Goal: Register for event/course

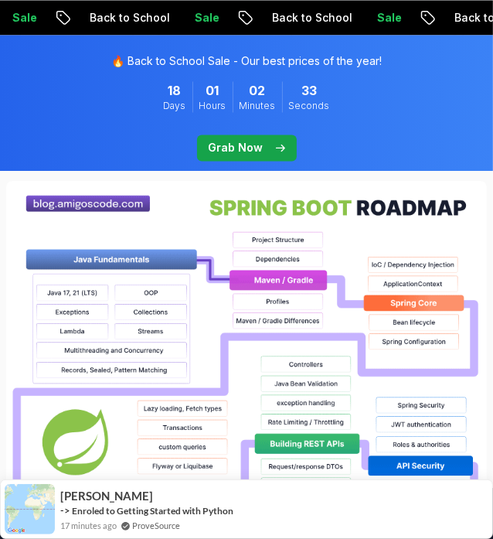
scroll to position [1404, 0]
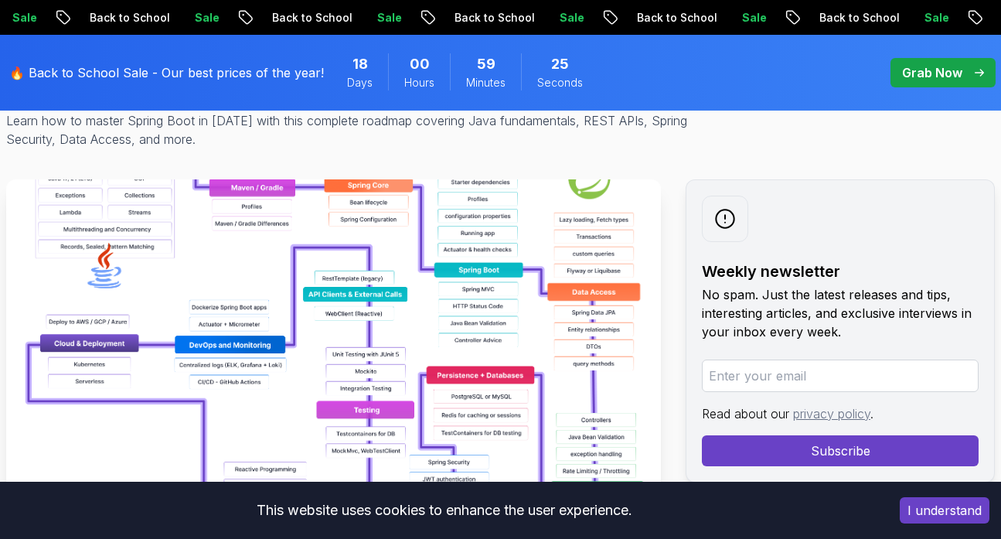
scroll to position [0, 0]
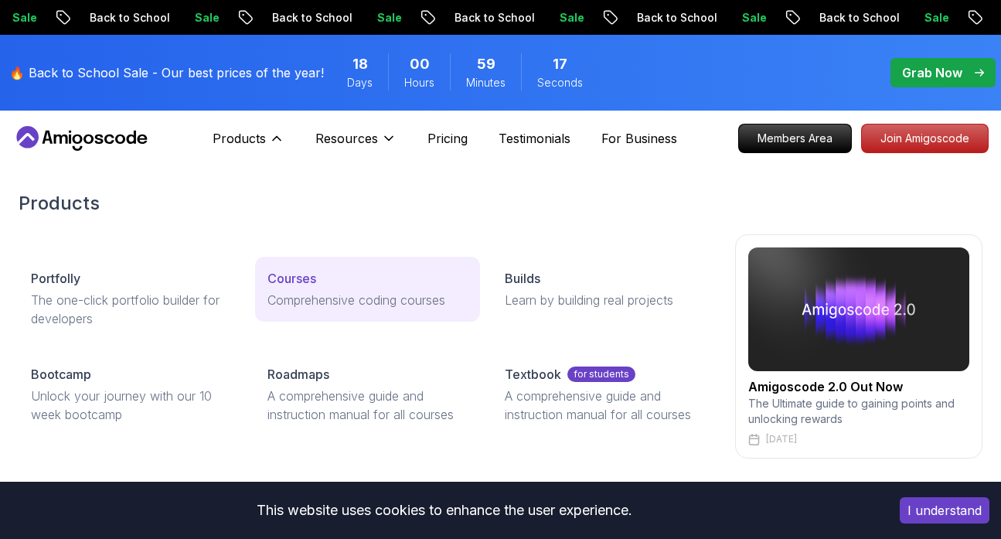
click at [346, 289] on link "Courses Comprehensive coding courses" at bounding box center [367, 289] width 224 height 65
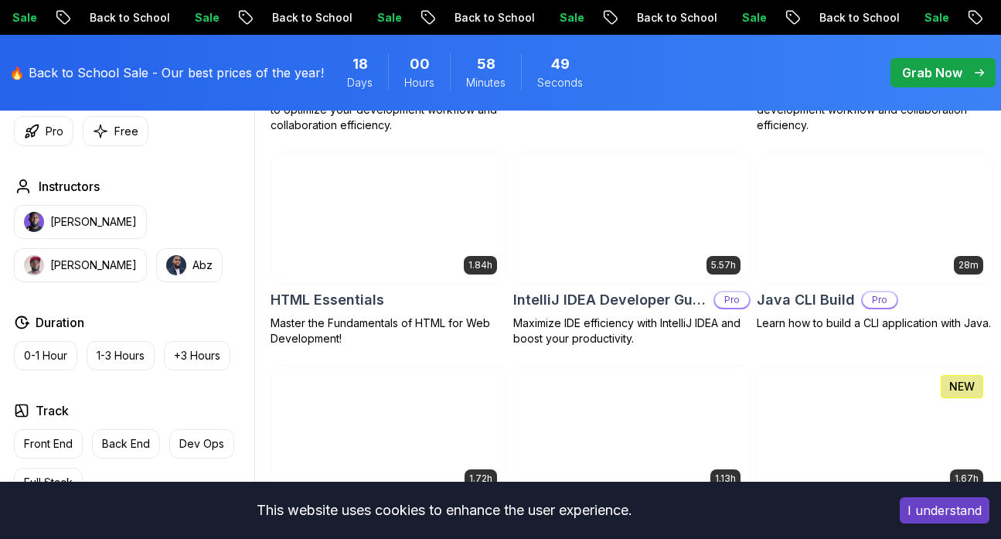
scroll to position [1869, 0]
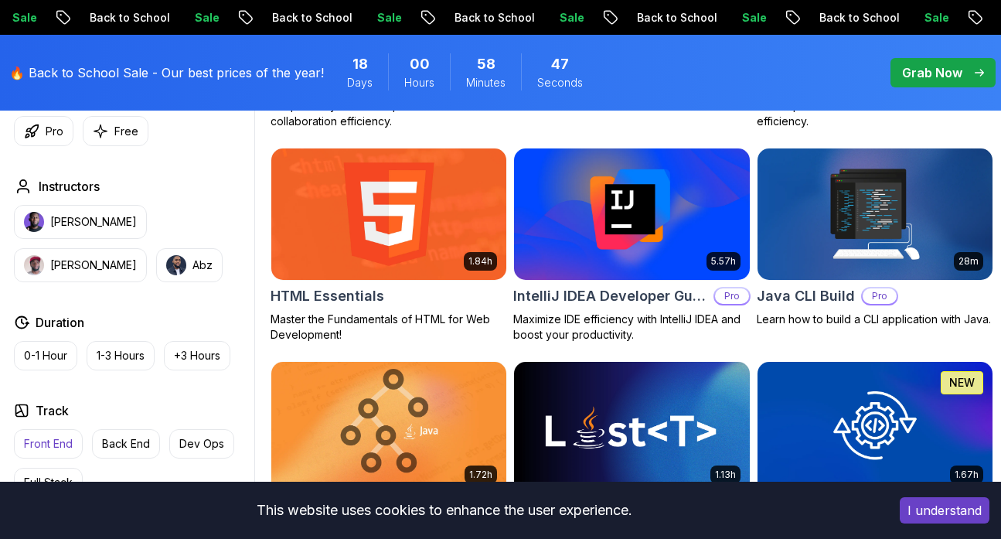
click at [53, 448] on p "Front End" at bounding box center [48, 443] width 49 height 15
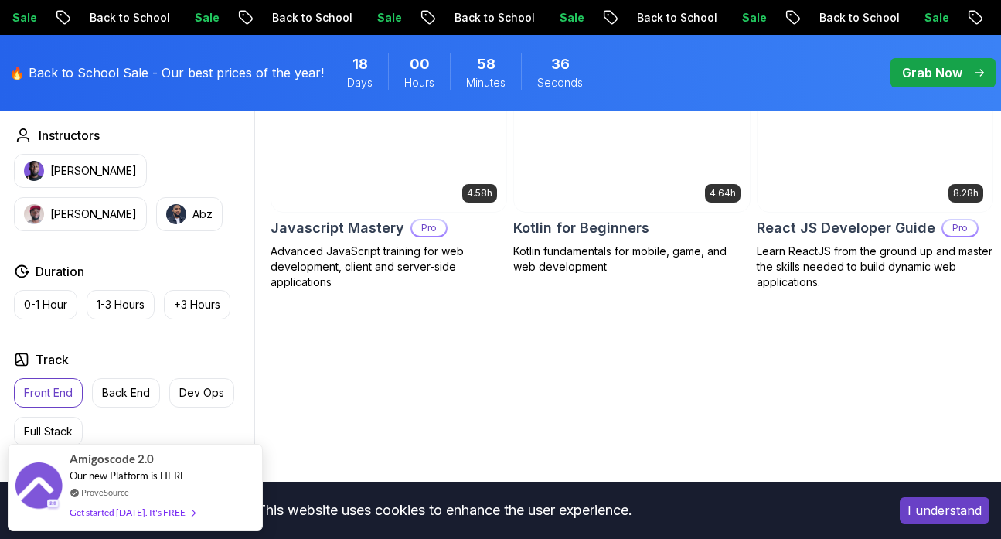
scroll to position [762, 0]
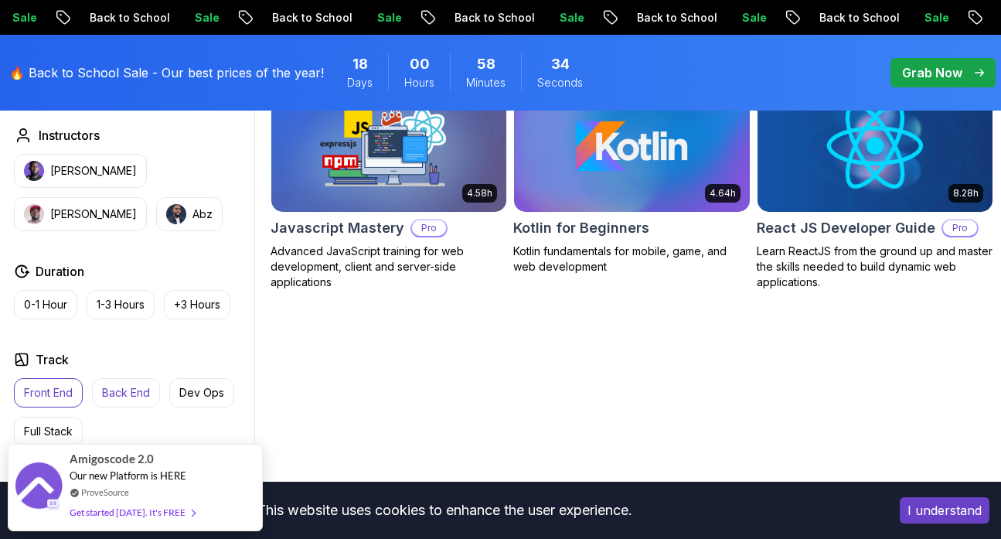
click at [144, 389] on p "Back End" at bounding box center [126, 392] width 48 height 15
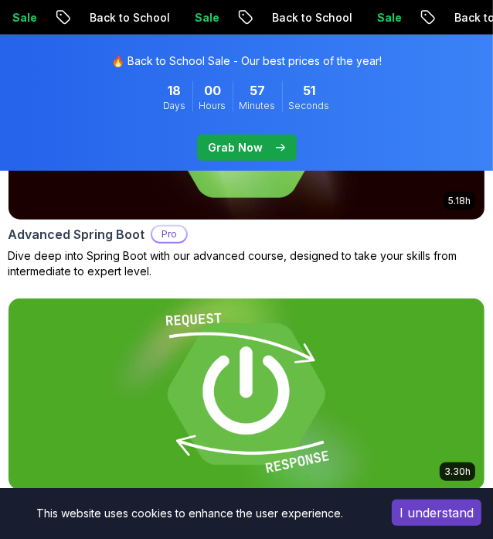
scroll to position [526, 0]
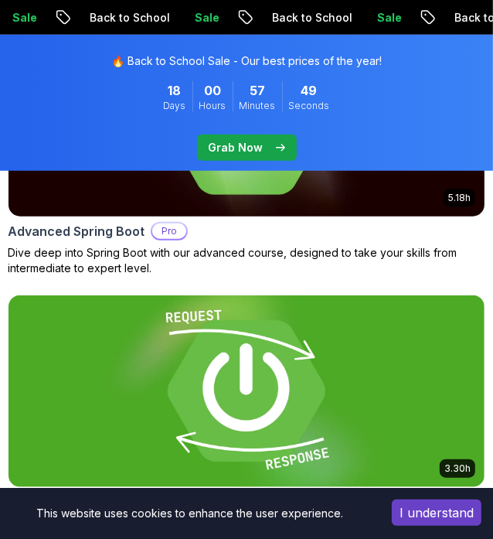
click at [100, 232] on h2 "Advanced Spring Boot" at bounding box center [76, 231] width 137 height 19
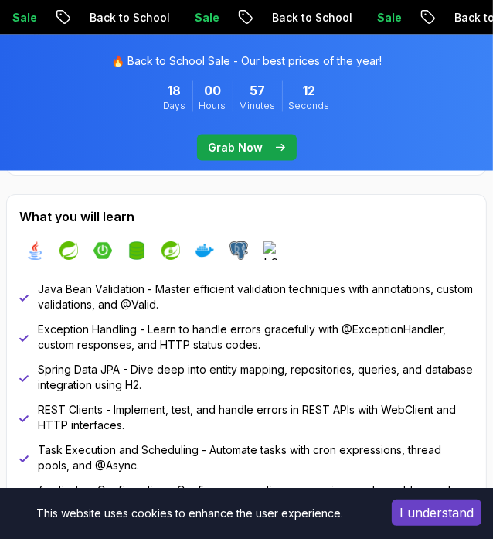
scroll to position [1122, 0]
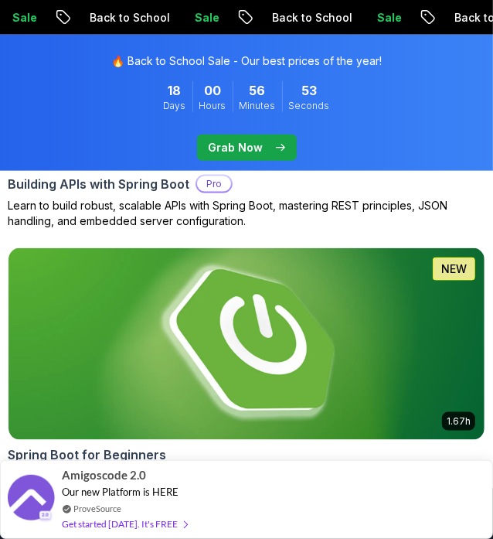
scroll to position [838, 0]
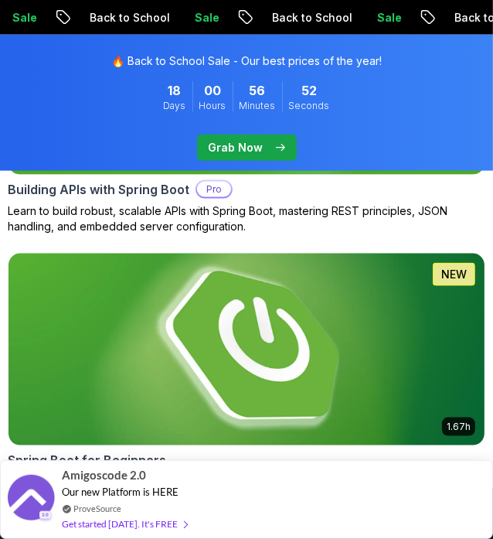
click at [158, 323] on img at bounding box center [247, 349] width 500 height 201
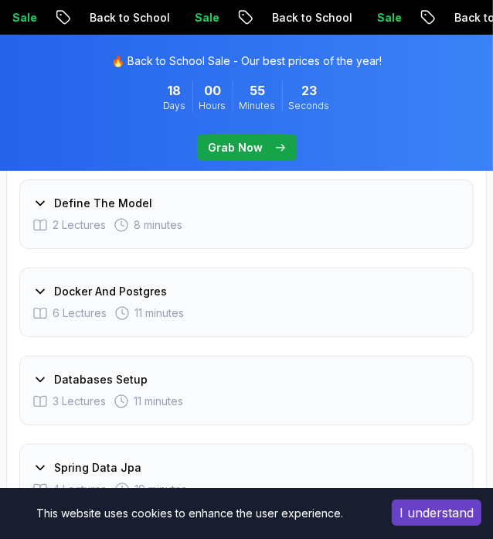
scroll to position [2875, 0]
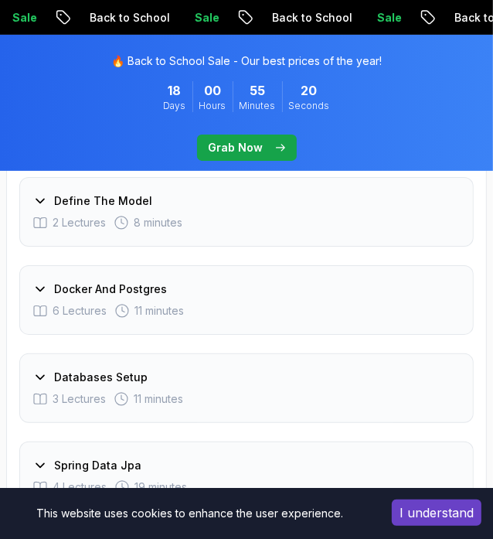
click at [43, 287] on icon at bounding box center [39, 288] width 15 height 15
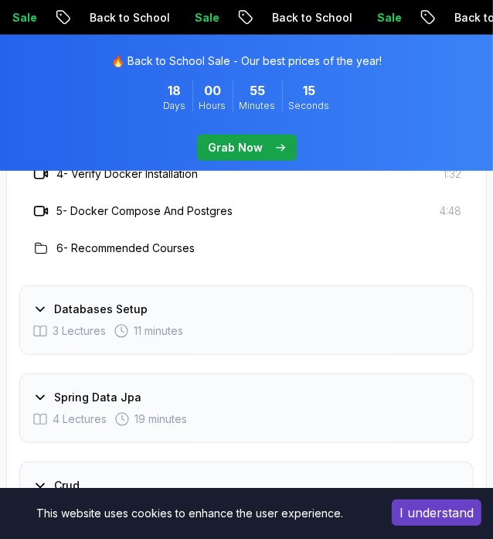
scroll to position [3092, 0]
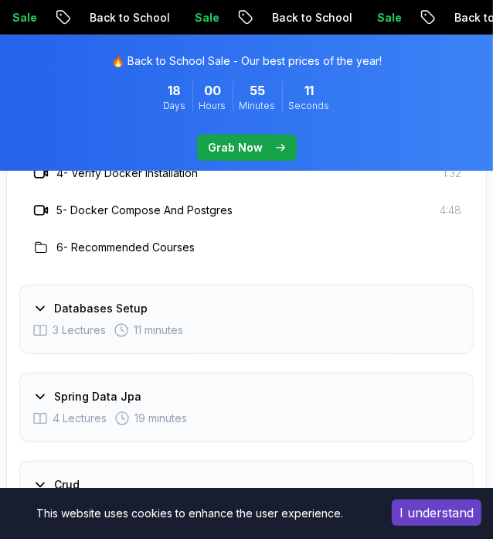
click at [43, 308] on icon at bounding box center [39, 308] width 15 height 15
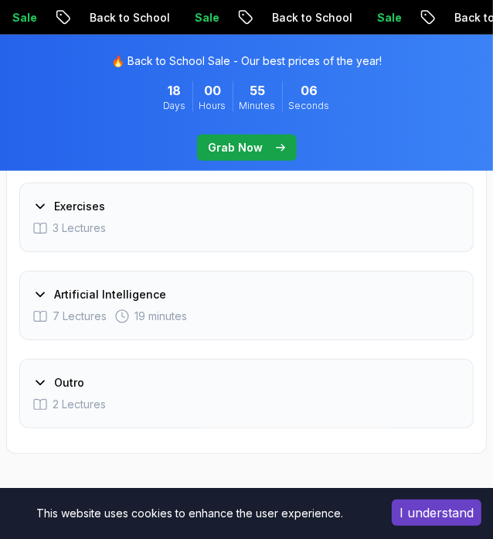
scroll to position [3347, 0]
click at [37, 293] on icon at bounding box center [40, 295] width 8 height 4
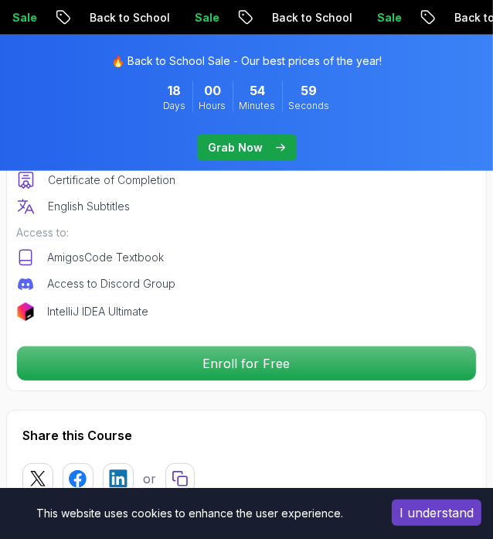
scroll to position [656, 0]
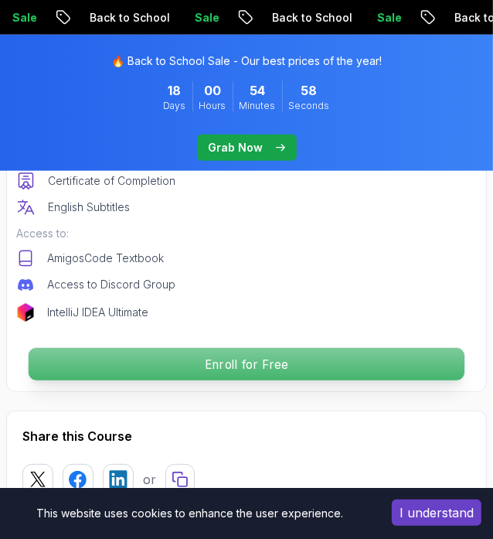
click at [104, 371] on p "Enroll for Free" at bounding box center [247, 364] width 436 height 32
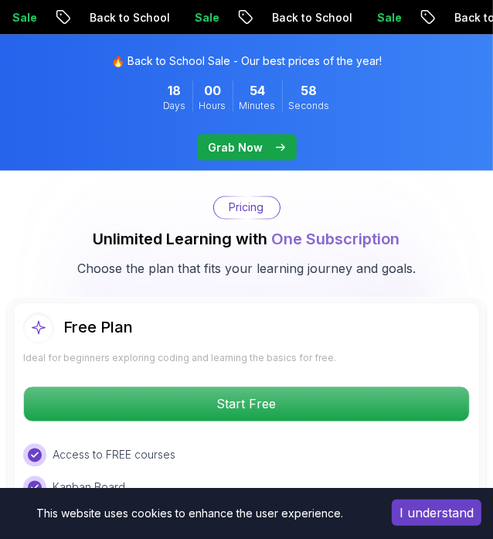
scroll to position [4008, 0]
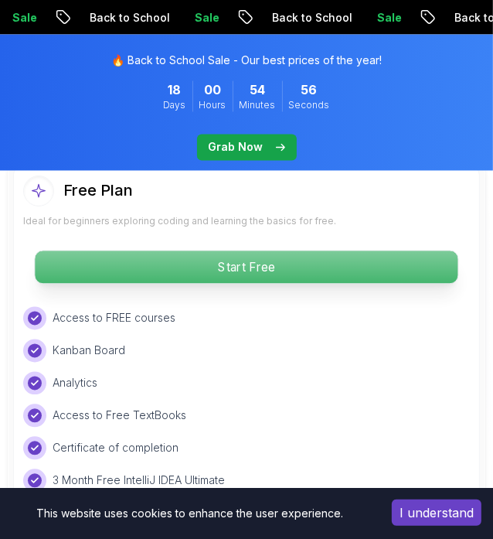
click at [209, 271] on p "Start Free" at bounding box center [246, 267] width 423 height 32
